Goal: Task Accomplishment & Management: Manage account settings

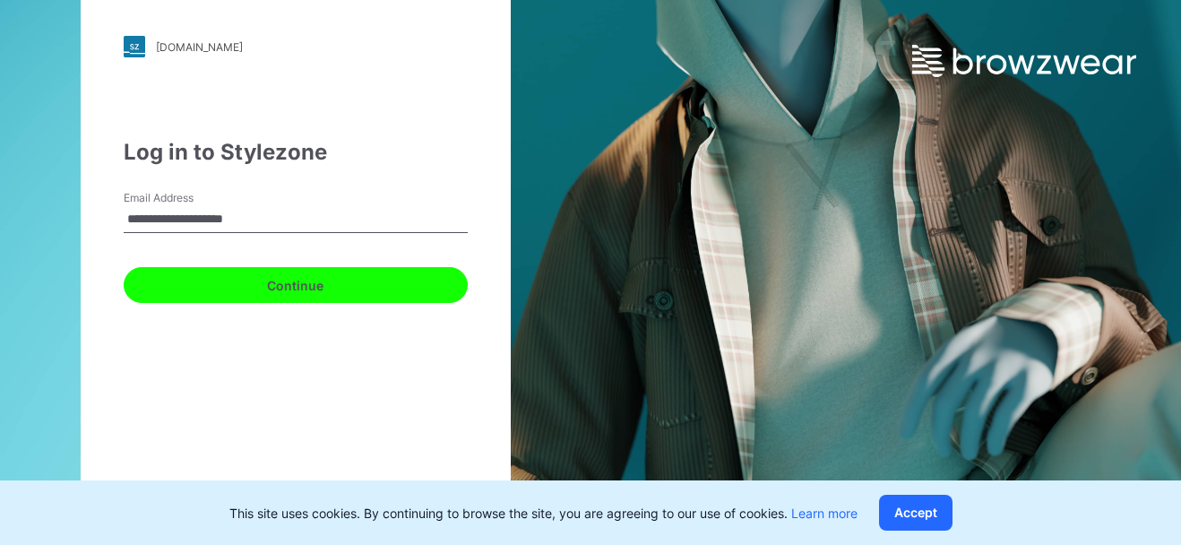
click at [283, 300] on button "Continue" at bounding box center [296, 285] width 344 height 36
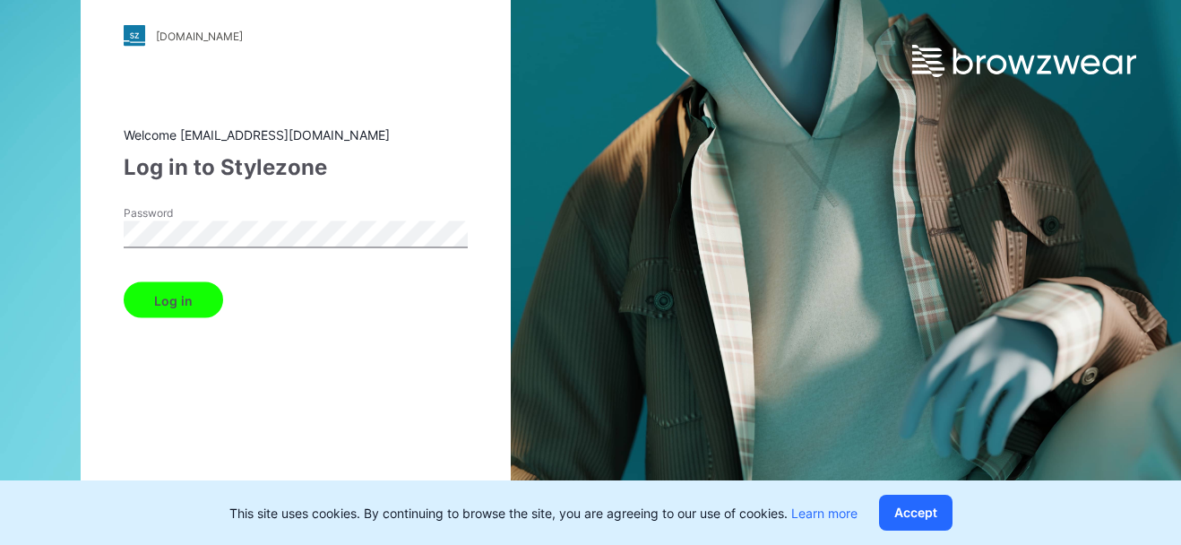
click at [124, 282] on button "Log in" at bounding box center [173, 300] width 99 height 36
